Goal: Use online tool/utility: Utilize a website feature to perform a specific function

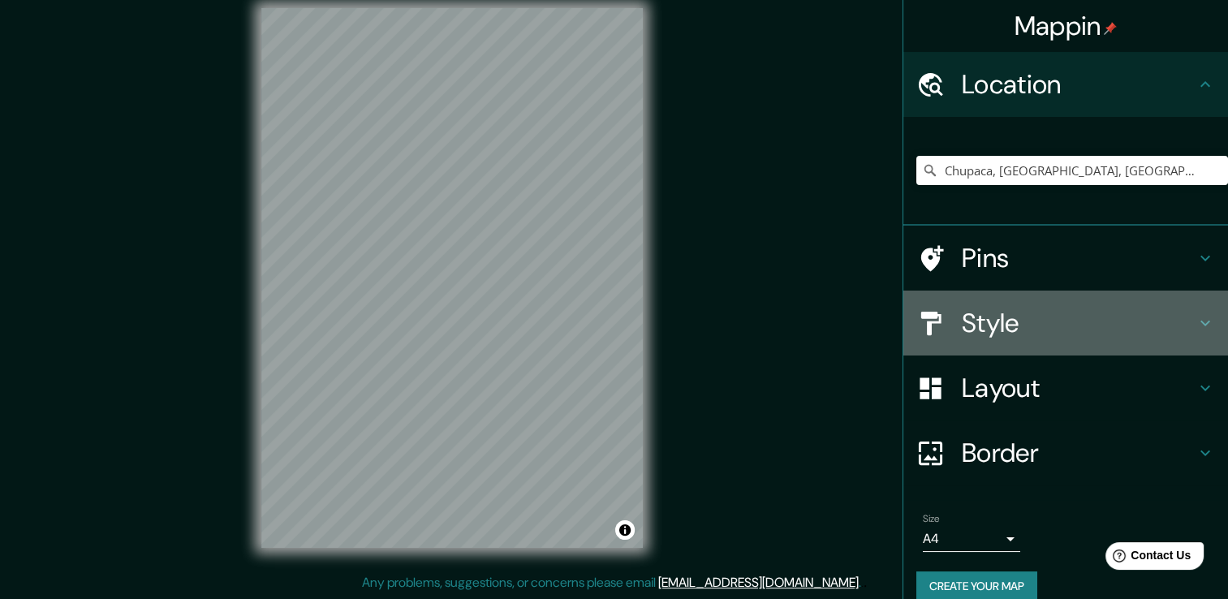
click at [1000, 323] on h4 "Style" at bounding box center [1079, 323] width 234 height 32
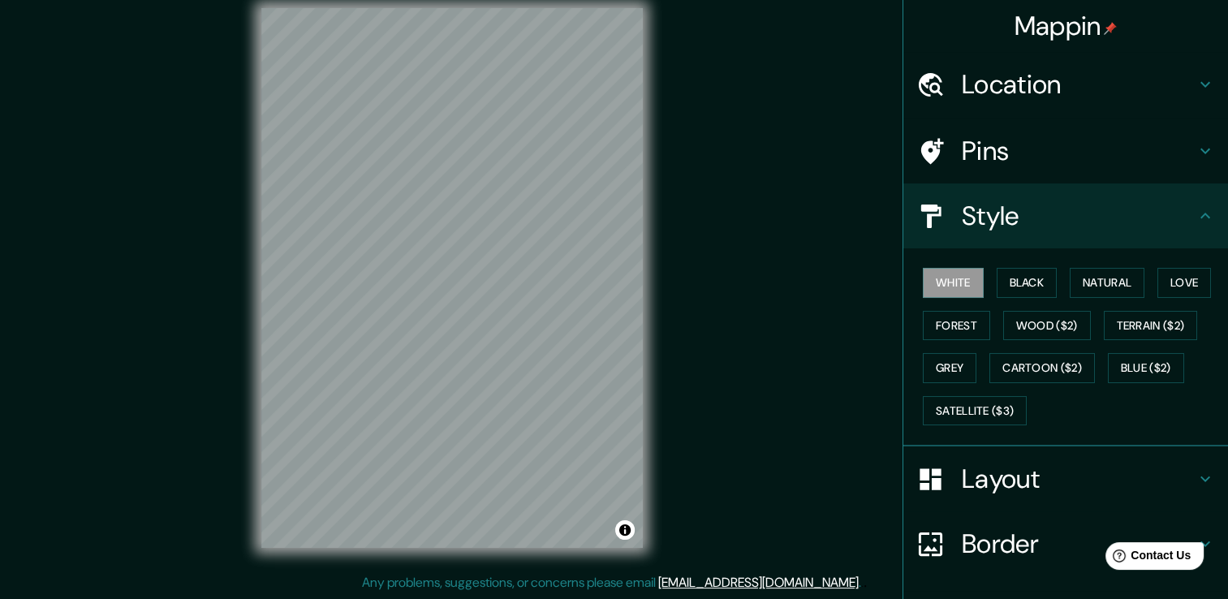
click at [1000, 70] on h4 "Location" at bounding box center [1079, 84] width 234 height 32
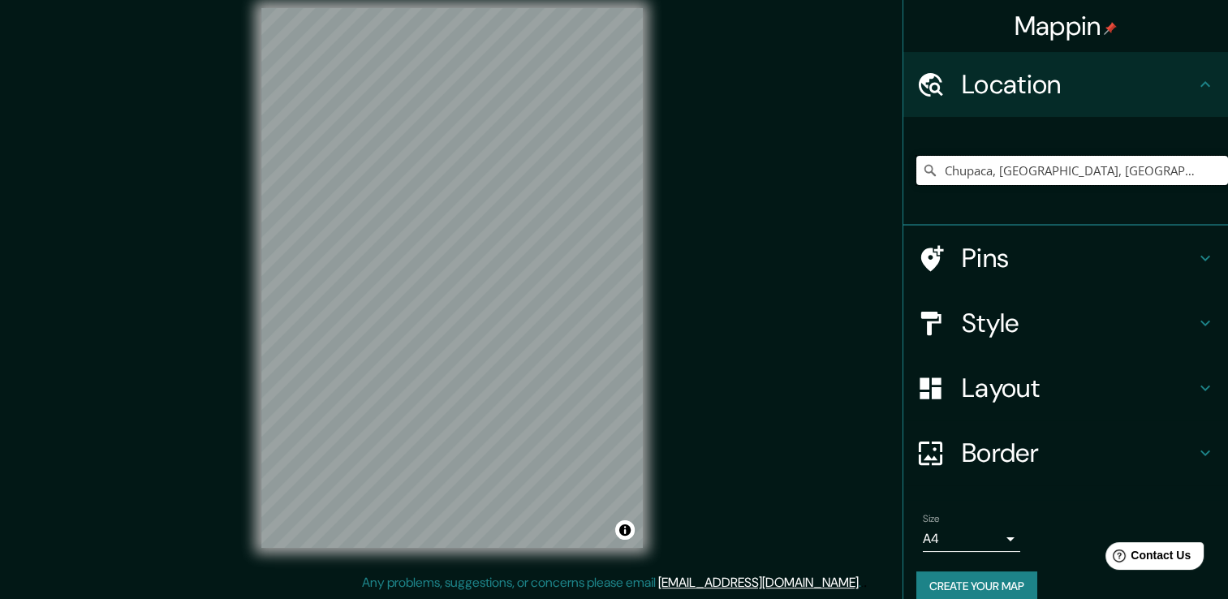
click at [1169, 177] on input "Chupaca, [GEOGRAPHIC_DATA], [GEOGRAPHIC_DATA]" at bounding box center [1073, 170] width 312 height 29
click at [1172, 177] on input "Chupaca, [GEOGRAPHIC_DATA], [GEOGRAPHIC_DATA]" at bounding box center [1073, 170] width 312 height 29
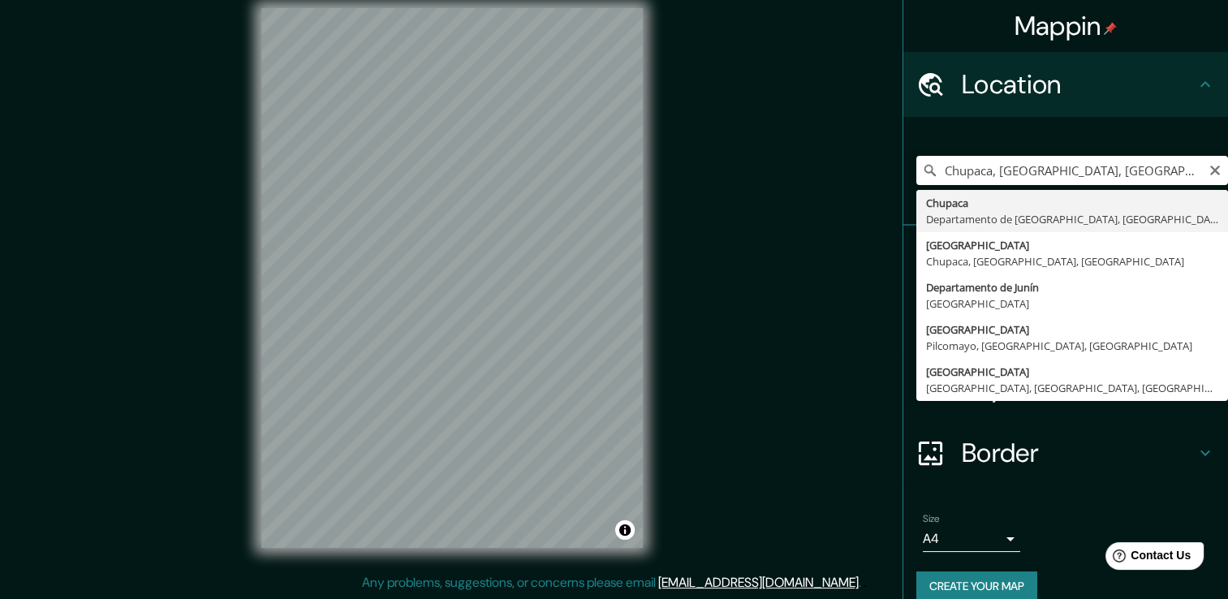
type input "Chupaca, [GEOGRAPHIC_DATA], [GEOGRAPHIC_DATA]"
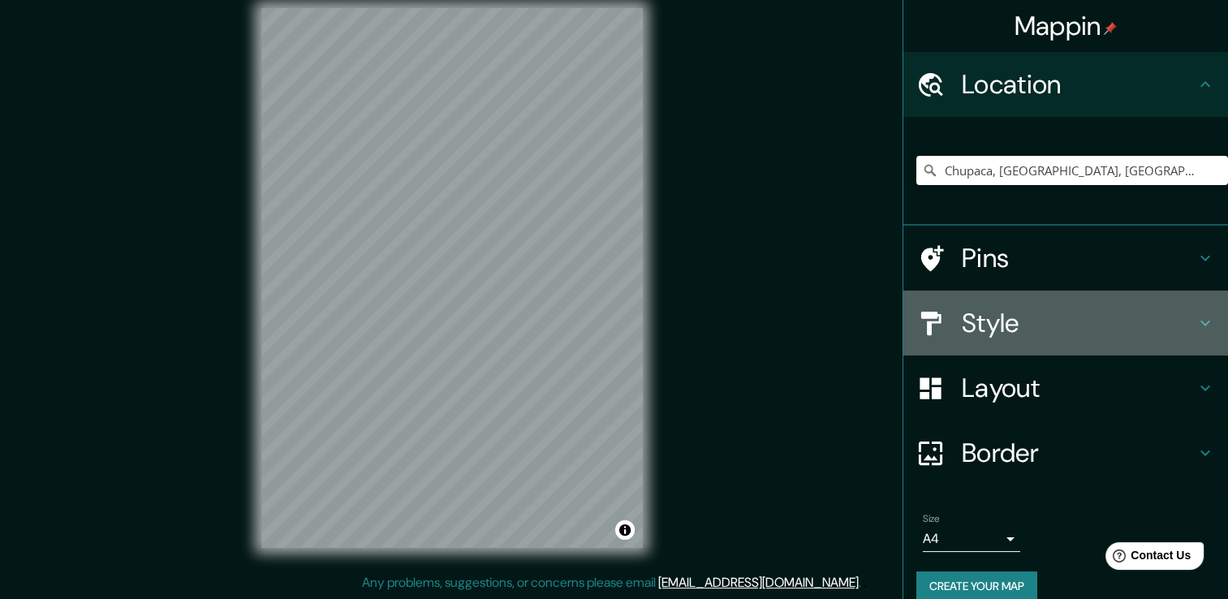
click at [1036, 319] on h4 "Style" at bounding box center [1079, 323] width 234 height 32
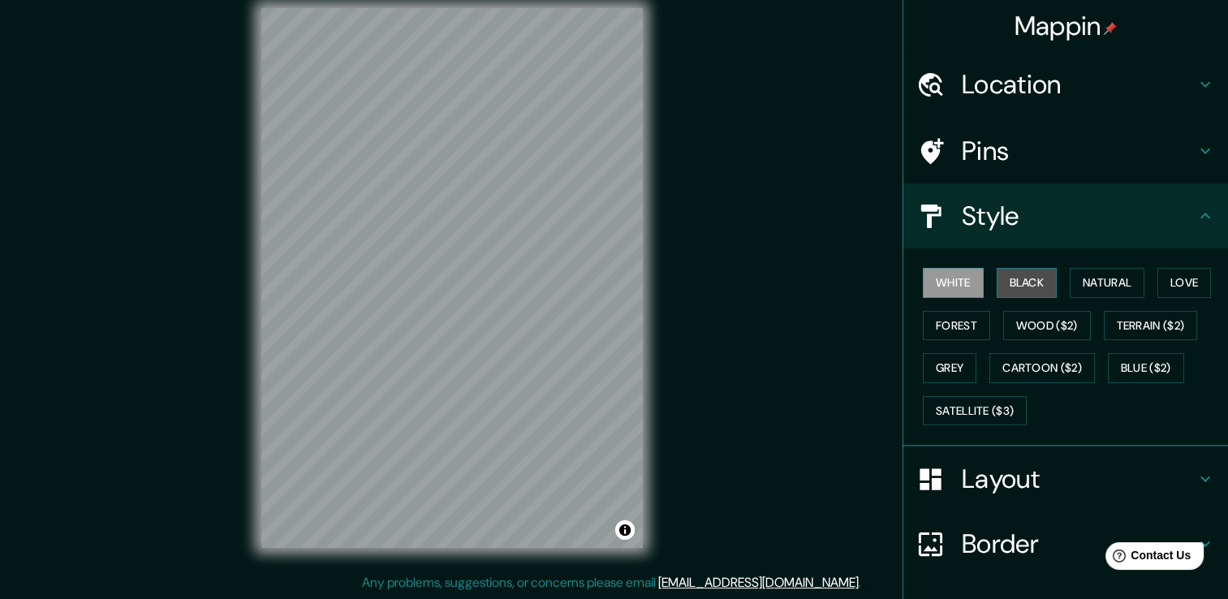
click at [1015, 279] on button "Black" at bounding box center [1027, 283] width 61 height 30
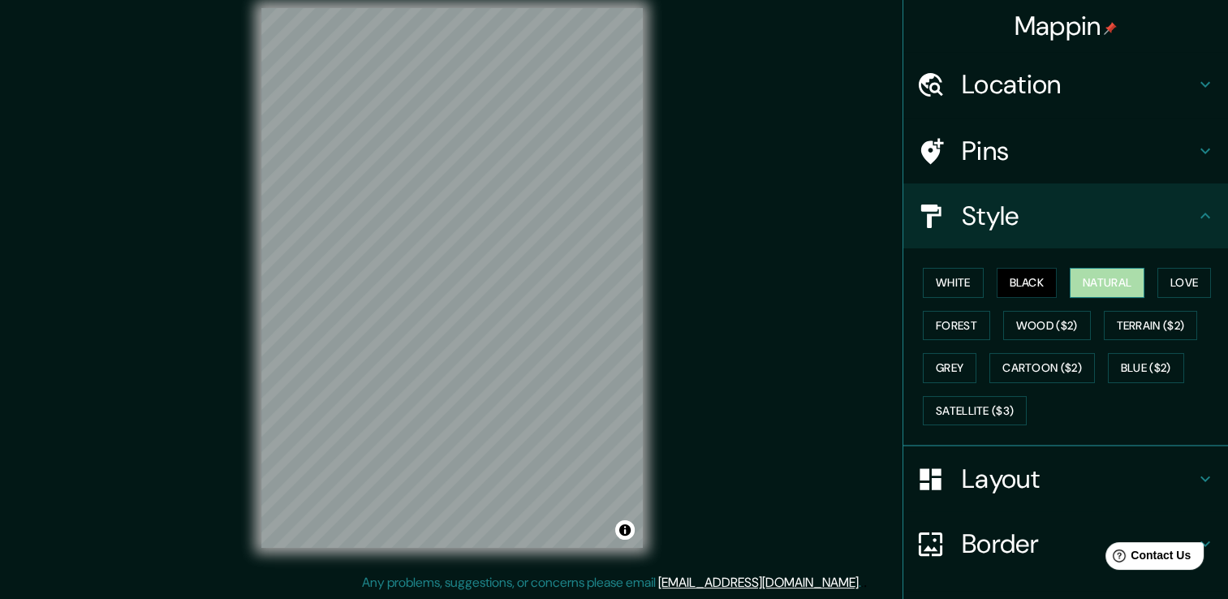
click at [1085, 283] on button "Natural" at bounding box center [1107, 283] width 75 height 30
click at [1161, 276] on button "Love" at bounding box center [1185, 283] width 54 height 30
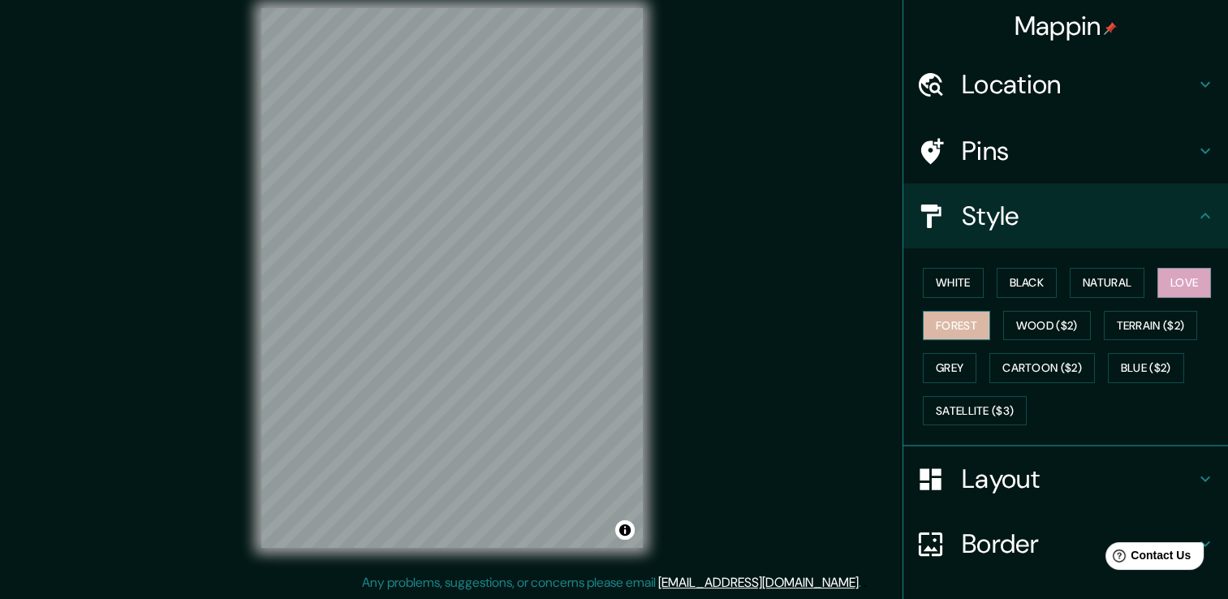
click at [977, 326] on button "Forest" at bounding box center [956, 326] width 67 height 30
click at [1037, 339] on div "White Black Natural Love Forest Wood ($2) Terrain ($2) Grey Cartoon ($2) Blue (…" at bounding box center [1073, 346] width 312 height 170
click at [1058, 326] on button "Wood ($2)" at bounding box center [1047, 326] width 88 height 30
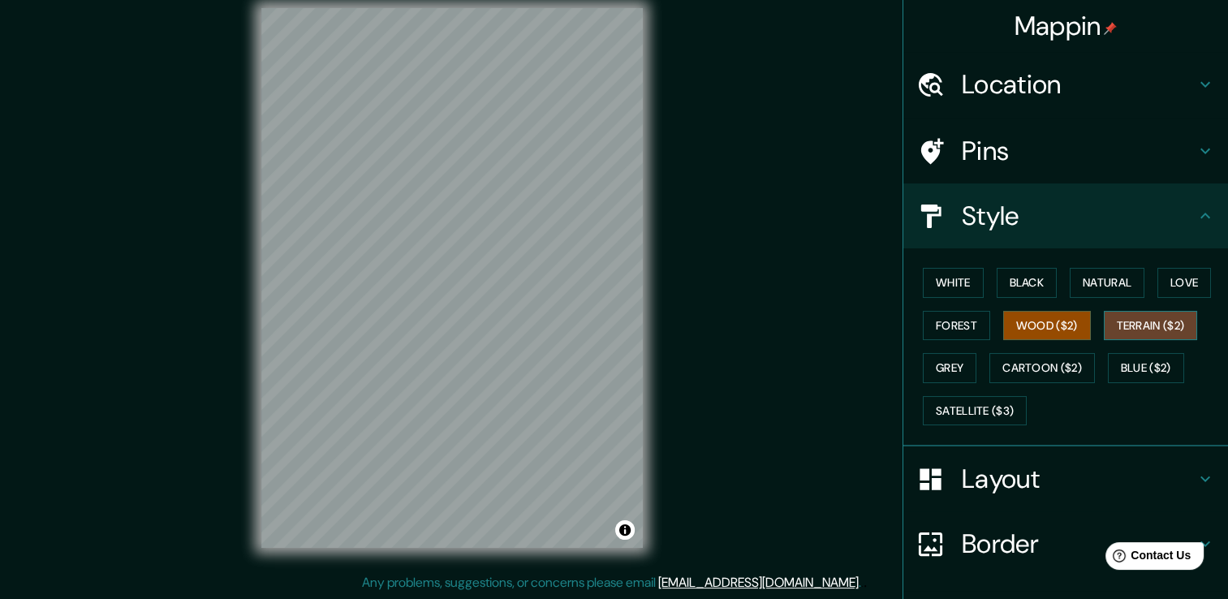
click at [1129, 328] on button "Terrain ($2)" at bounding box center [1151, 326] width 94 height 30
click at [936, 364] on button "Grey" at bounding box center [950, 368] width 54 height 30
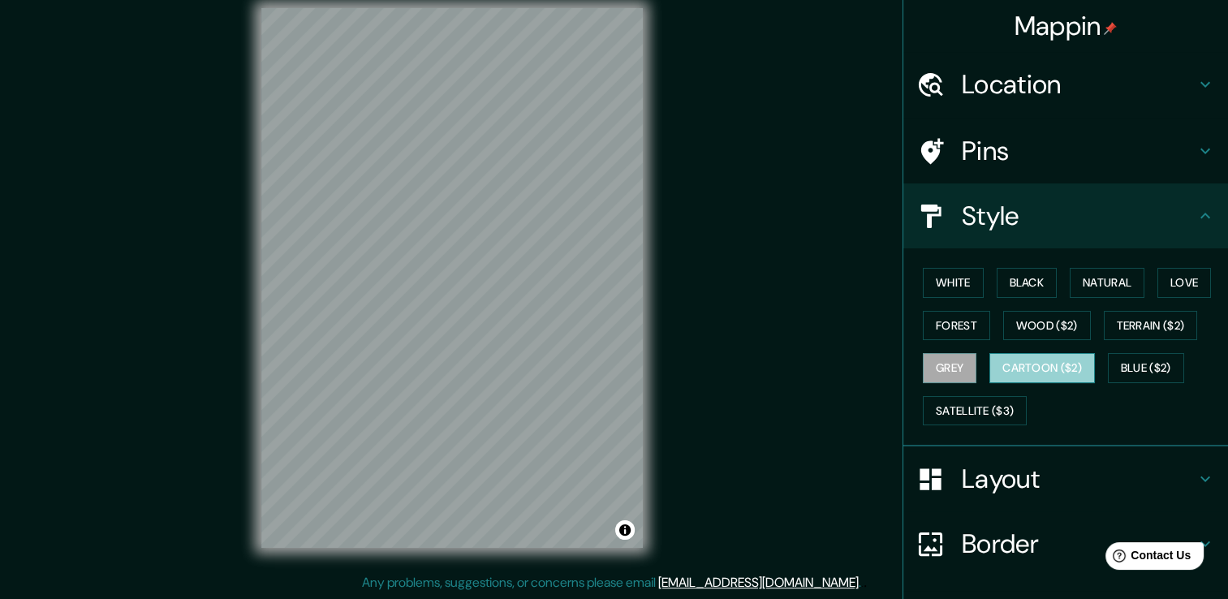
click at [994, 359] on button "Cartoon ($2)" at bounding box center [1043, 368] width 106 height 30
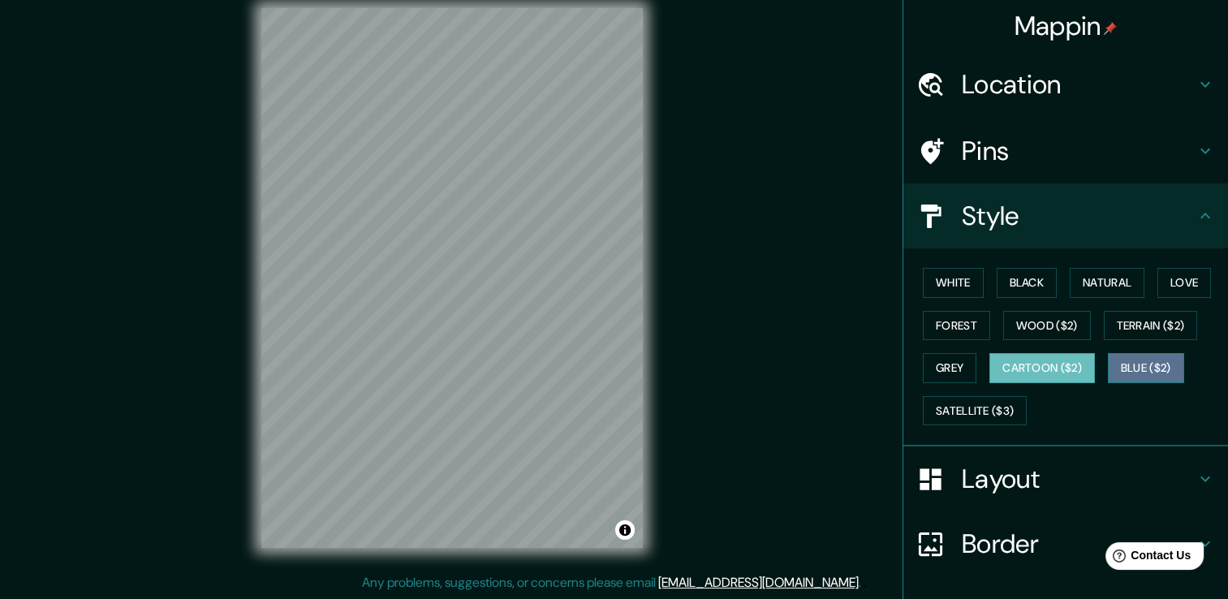
click at [1108, 369] on button "Blue ($2)" at bounding box center [1146, 368] width 76 height 30
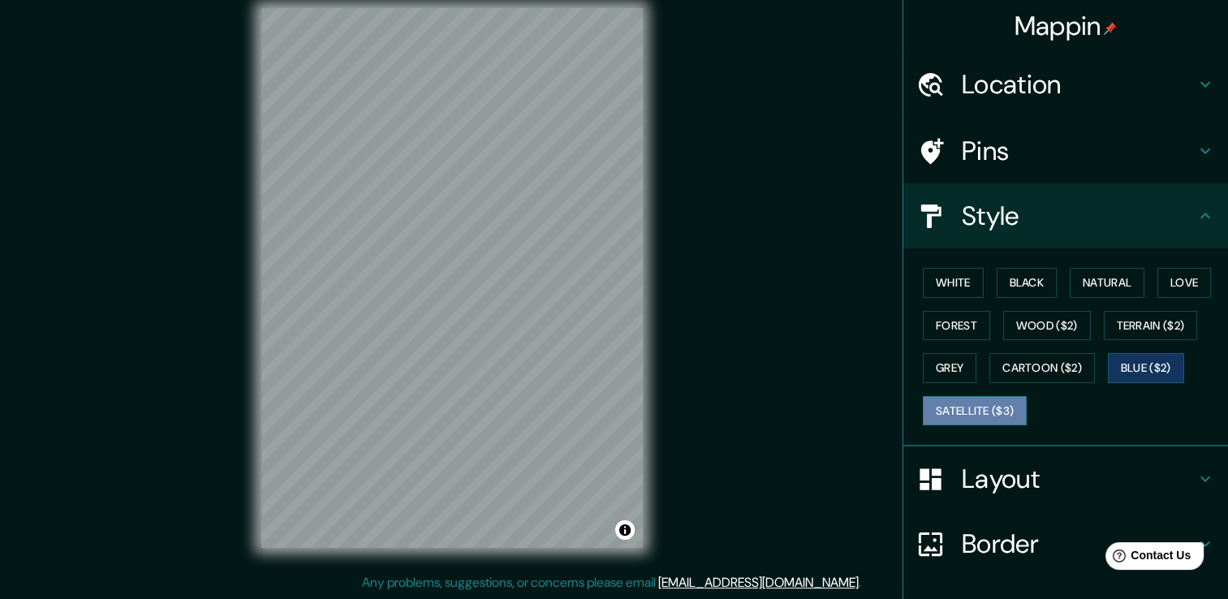
click at [947, 400] on button "Satellite ($3)" at bounding box center [975, 411] width 104 height 30
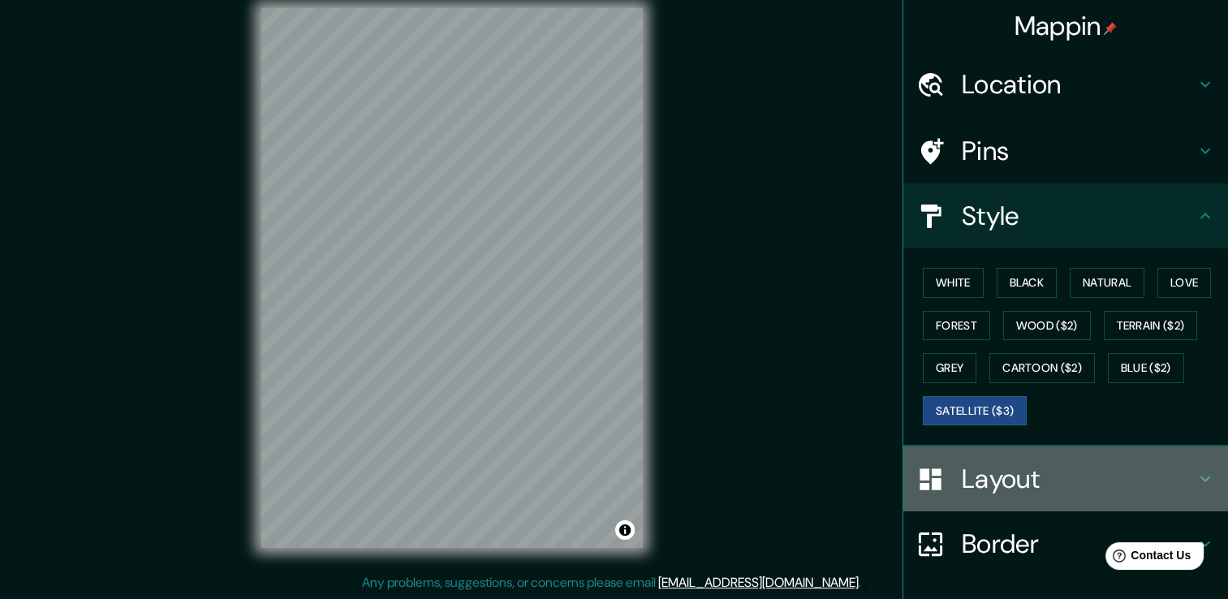
click at [1003, 498] on div "Layout" at bounding box center [1066, 478] width 325 height 65
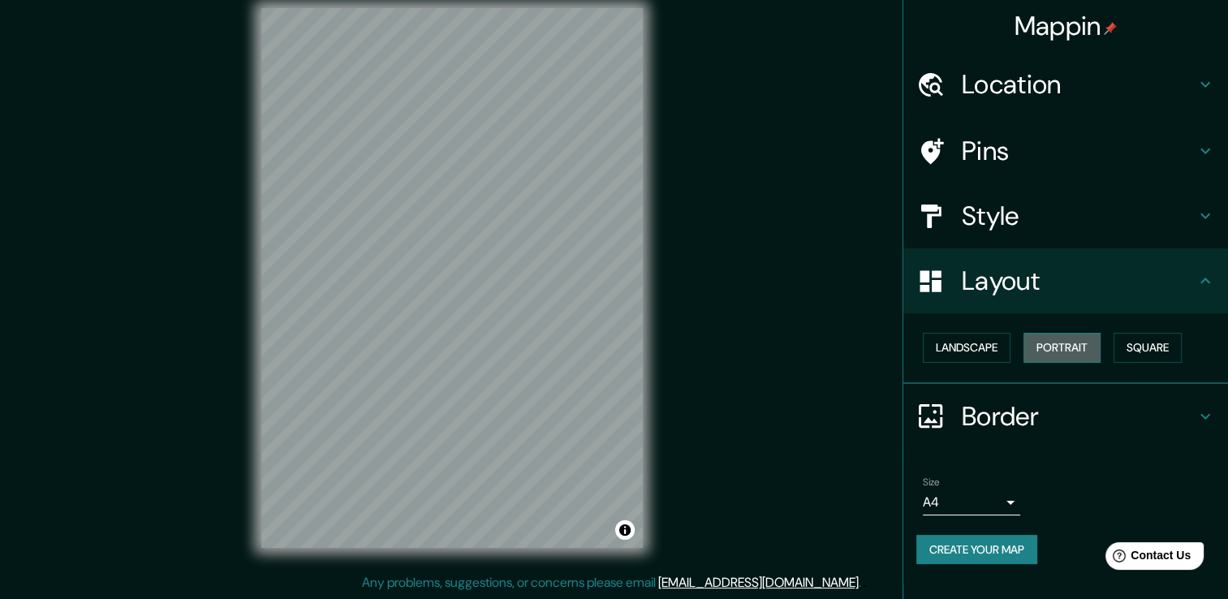
click at [1069, 352] on button "Portrait" at bounding box center [1062, 348] width 77 height 30
click at [1146, 349] on button "Square" at bounding box center [1148, 348] width 68 height 30
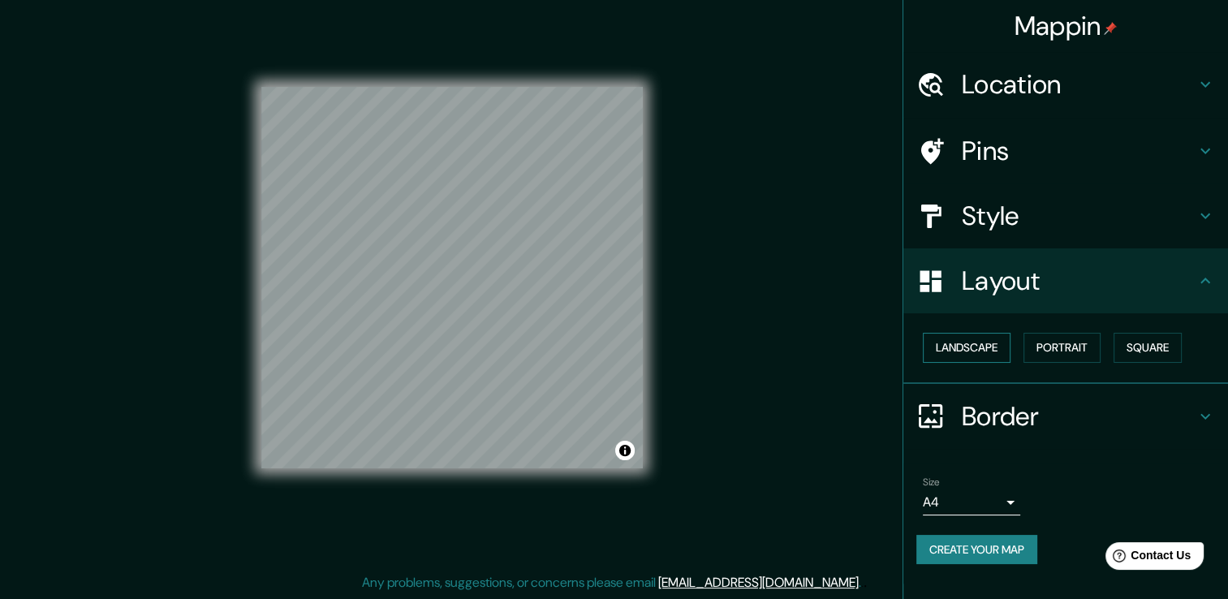
click at [958, 352] on button "Landscape" at bounding box center [967, 348] width 88 height 30
